Goal: Information Seeking & Learning: Learn about a topic

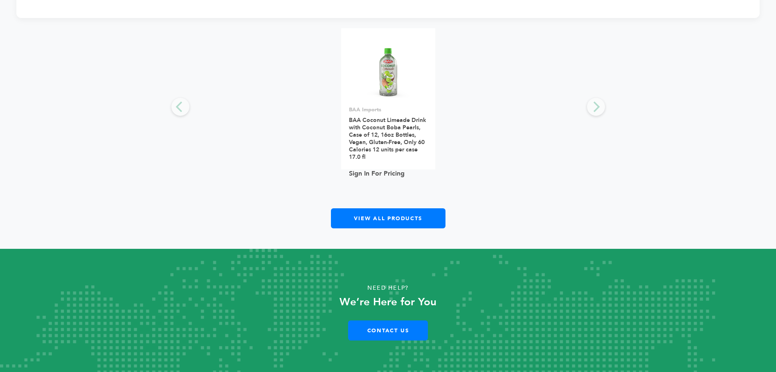
scroll to position [1324, 0]
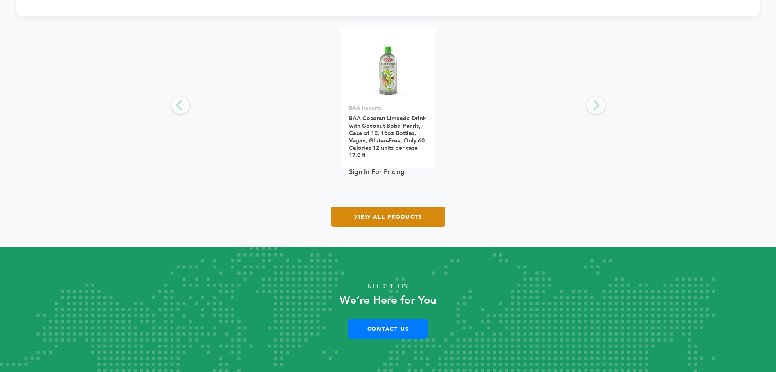
click at [382, 216] on link "View All Products" at bounding box center [388, 216] width 114 height 20
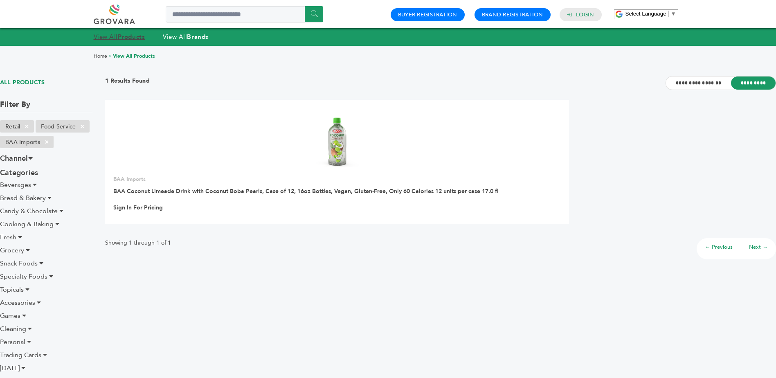
click at [125, 38] on strong "Products" at bounding box center [131, 37] width 27 height 8
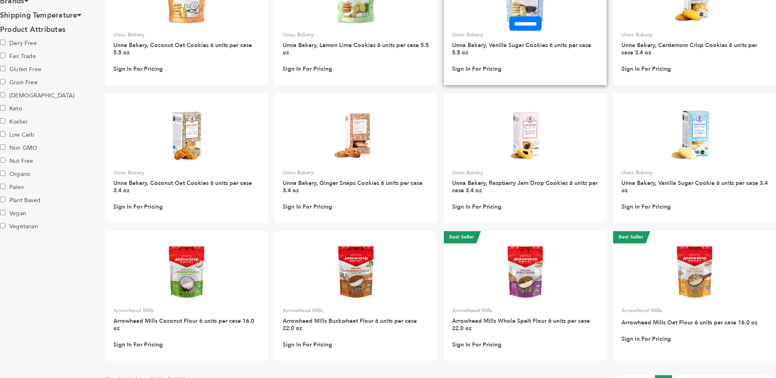
scroll to position [590, 0]
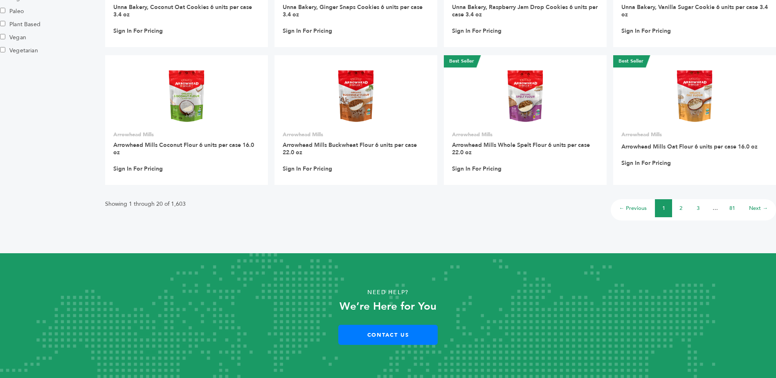
click at [680, 208] on link "2" at bounding box center [680, 207] width 3 height 7
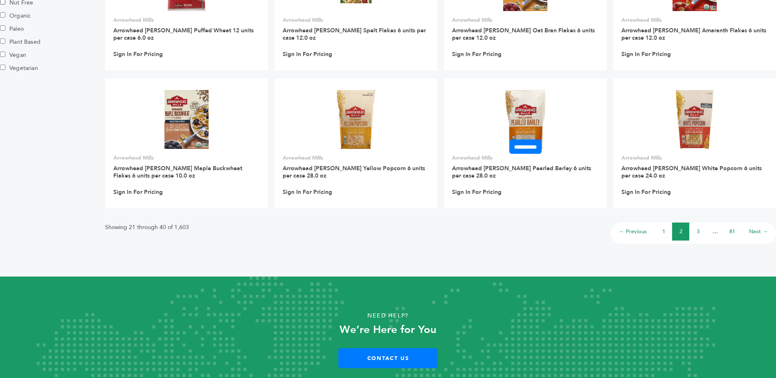
scroll to position [596, 0]
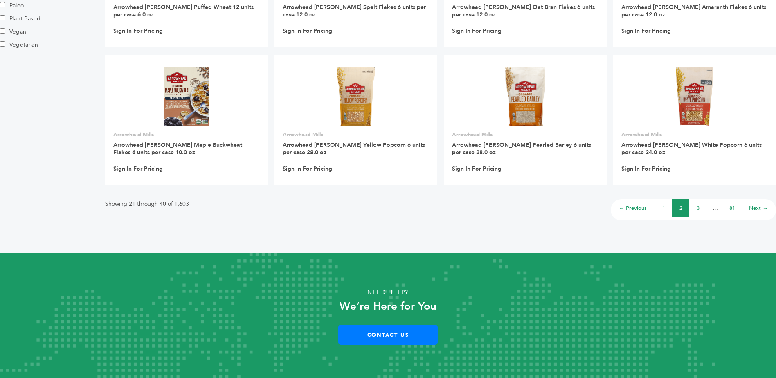
click at [696, 206] on link "3" at bounding box center [697, 207] width 3 height 7
